Goal: Check status: Check status

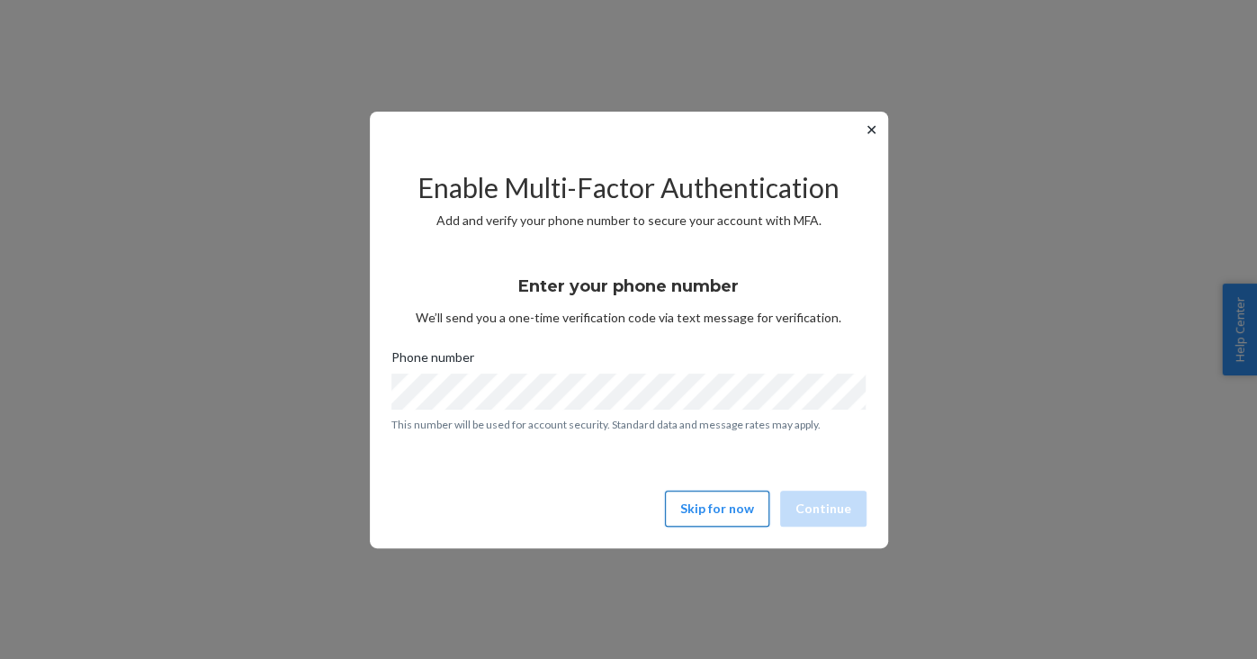
click at [731, 524] on button "Skip for now" at bounding box center [717, 508] width 104 height 36
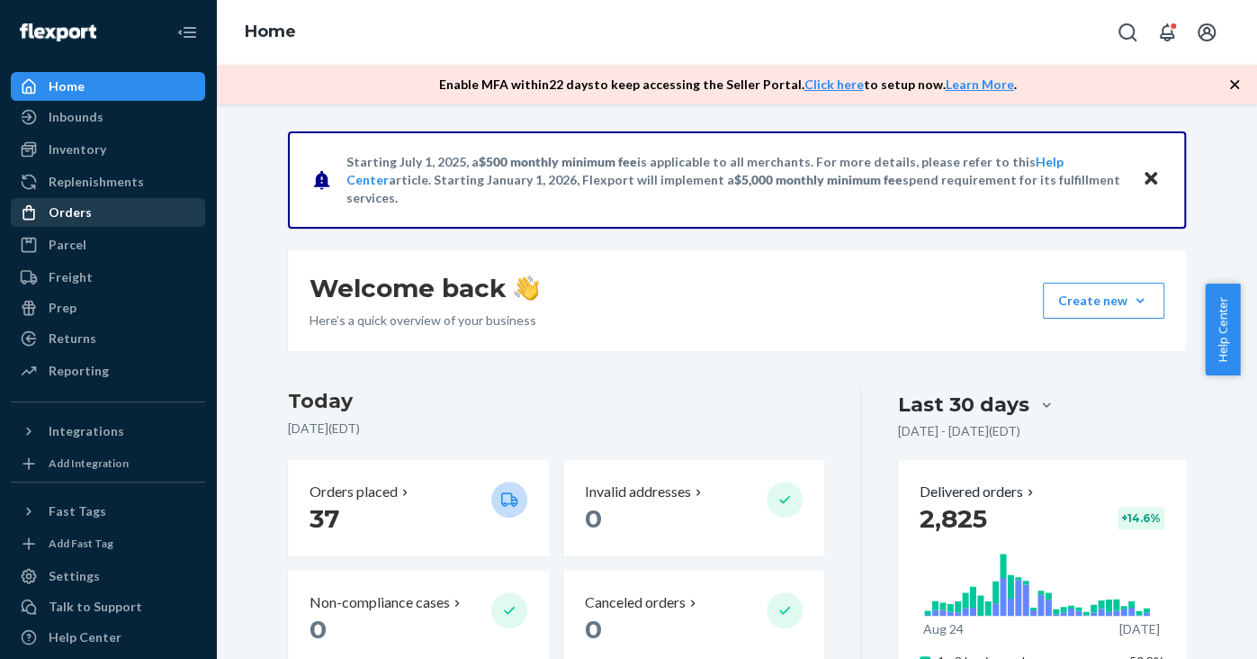
click at [72, 221] on div "Orders" at bounding box center [108, 212] width 191 height 25
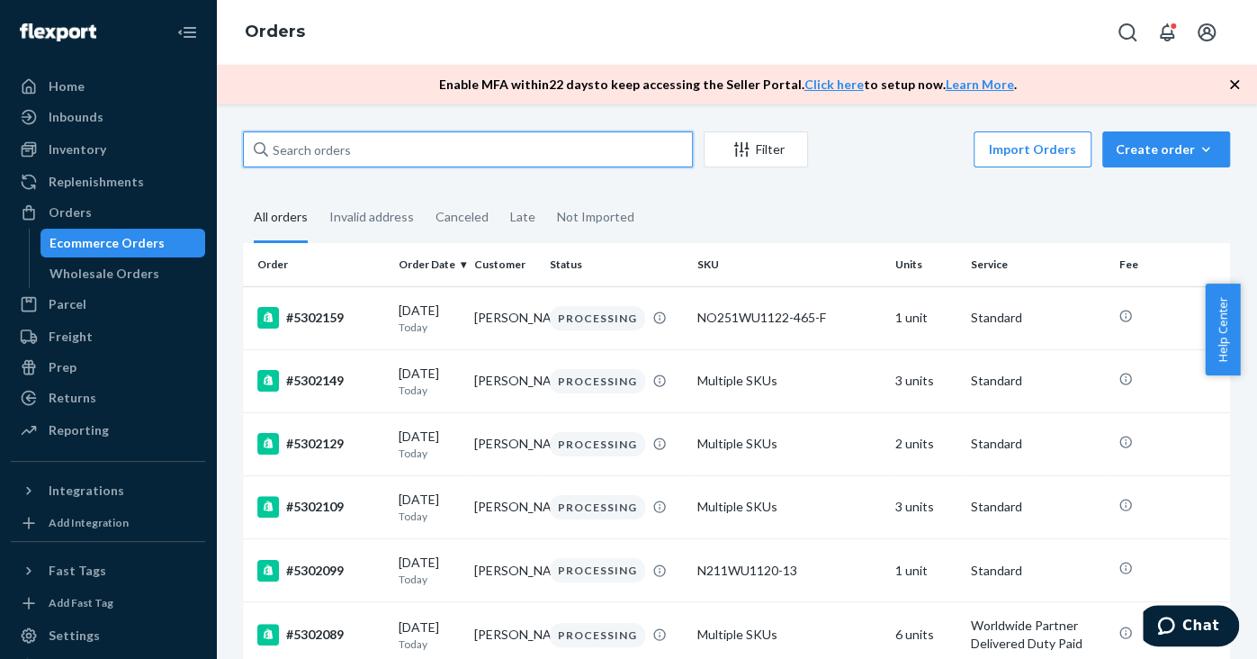
paste input "5302229"
click at [388, 153] on input "text" at bounding box center [468, 149] width 450 height 36
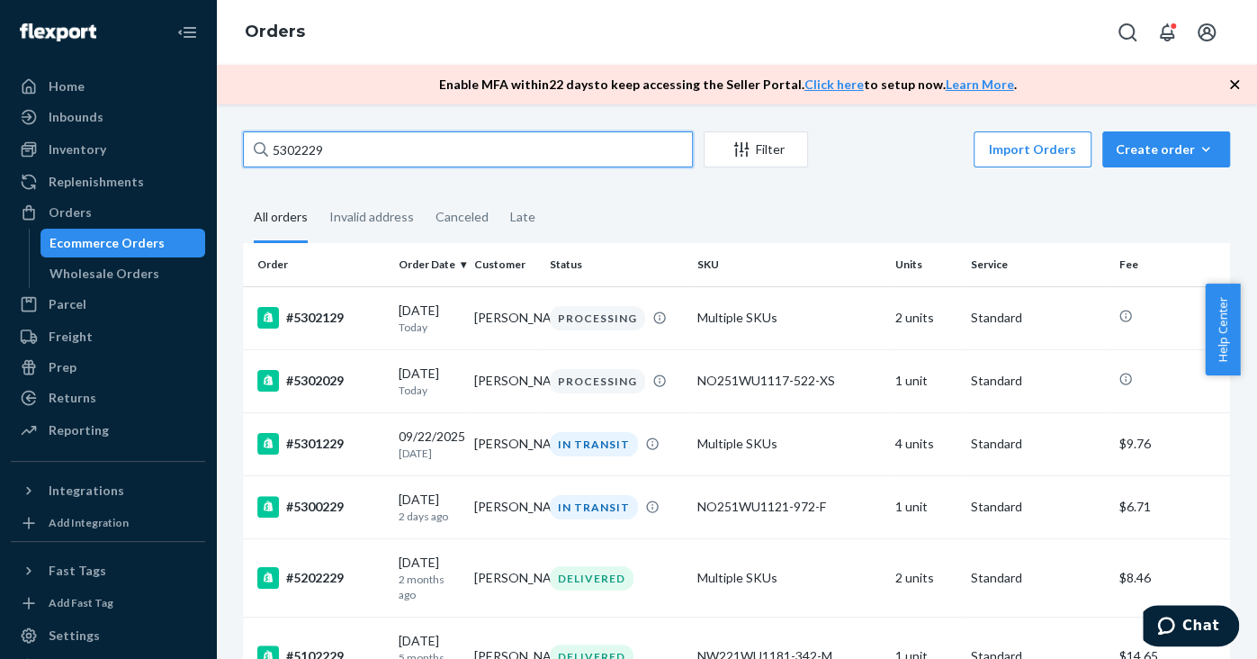
click at [310, 140] on input "5302229" at bounding box center [468, 149] width 450 height 36
paste input "#522204"
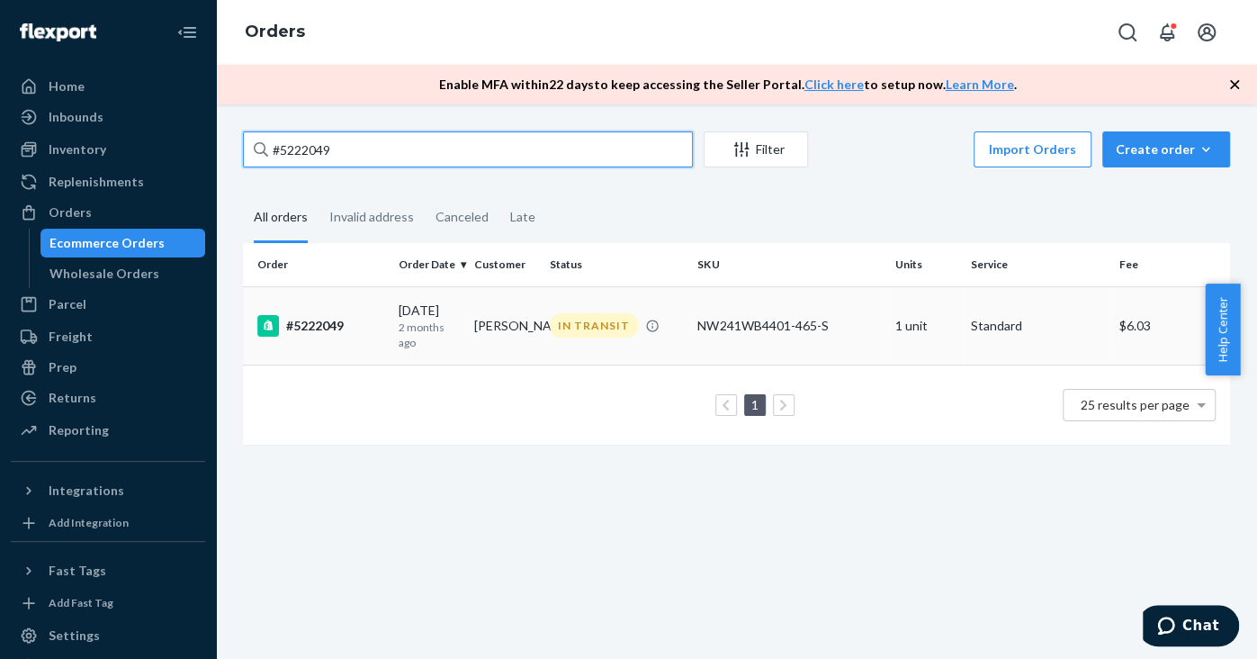
type input "#5222049"
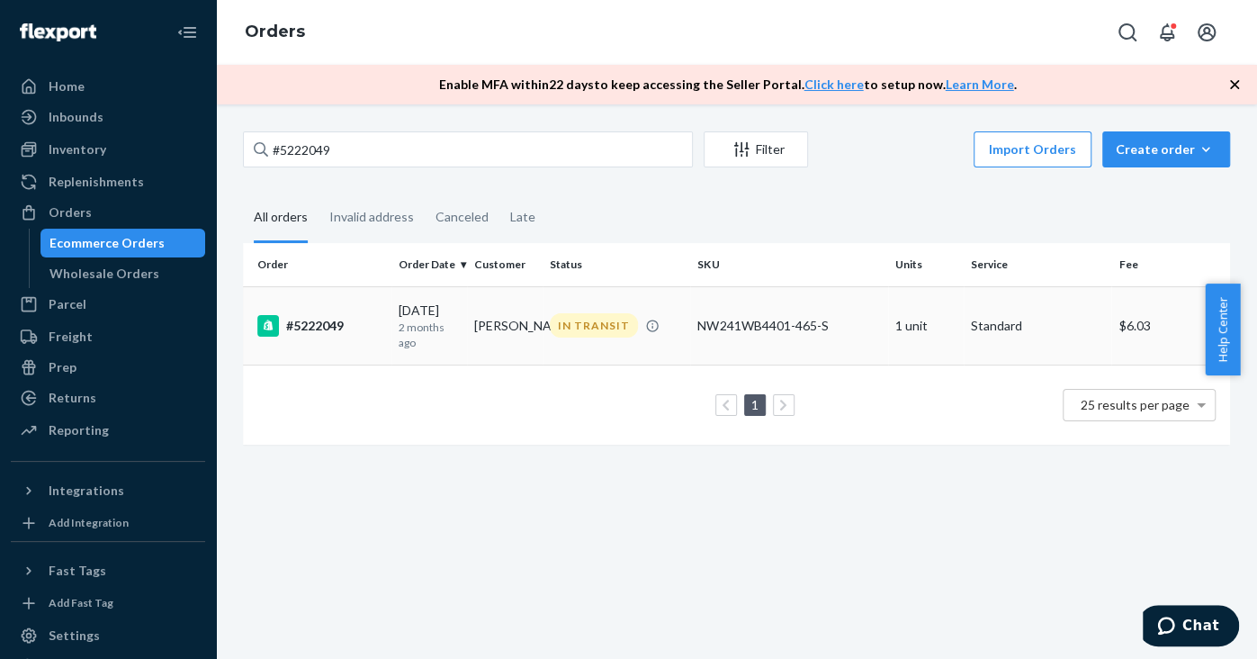
click at [319, 326] on div "#5222049" at bounding box center [320, 326] width 127 height 22
